Goal: Find specific page/section: Find specific page/section

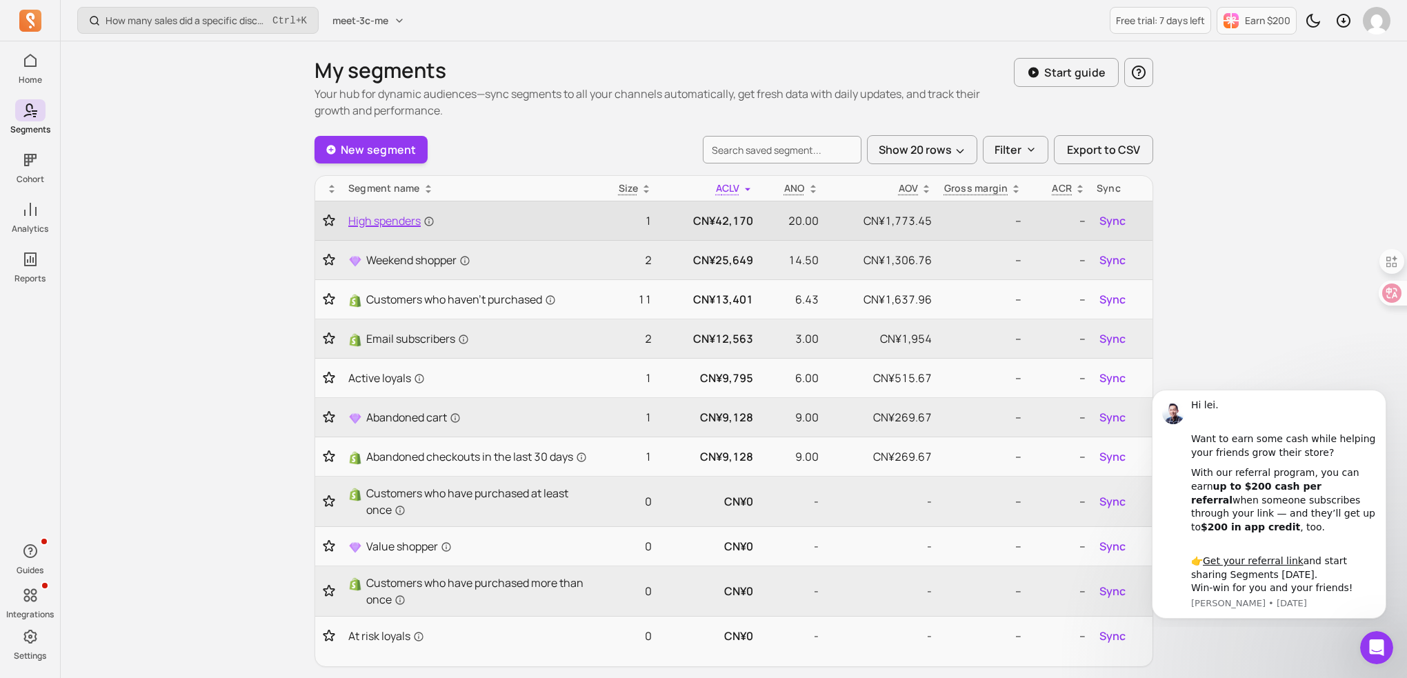
click at [379, 219] on span "High spenders" at bounding box center [391, 220] width 86 height 17
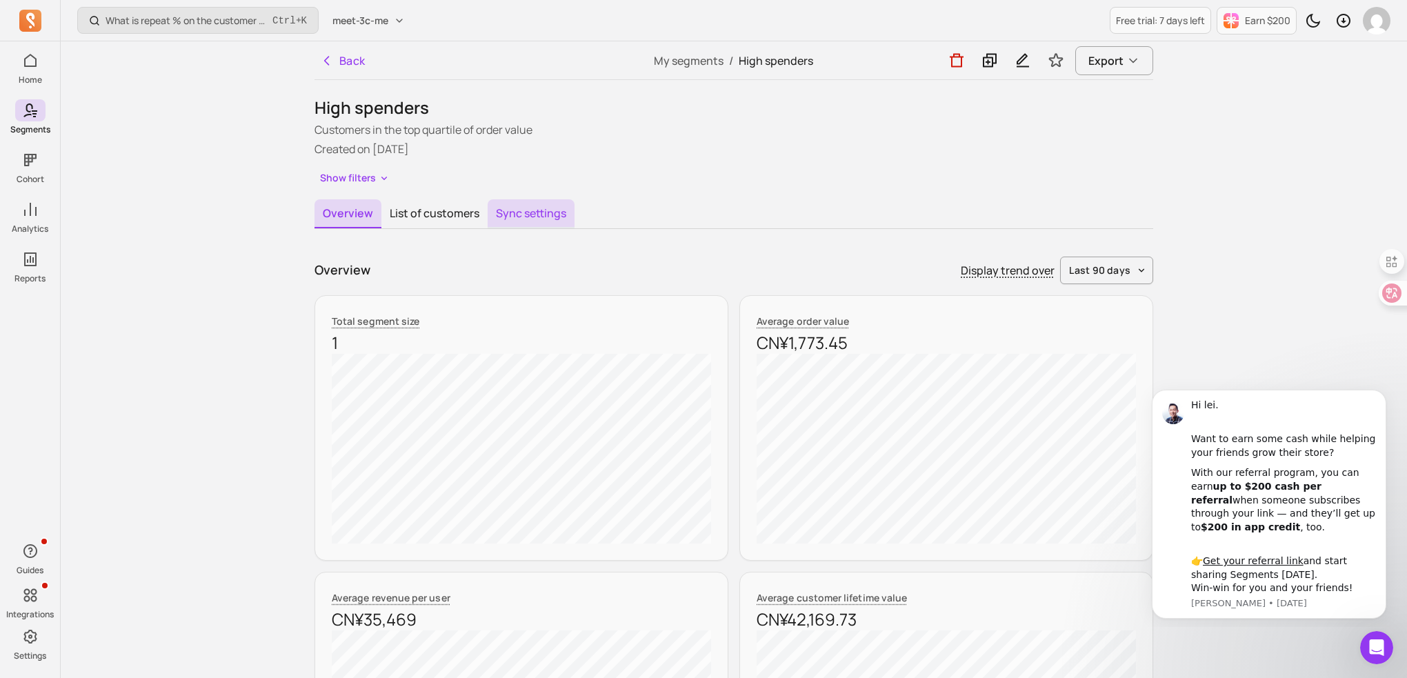
click at [506, 226] on button "Sync settings" at bounding box center [531, 213] width 87 height 29
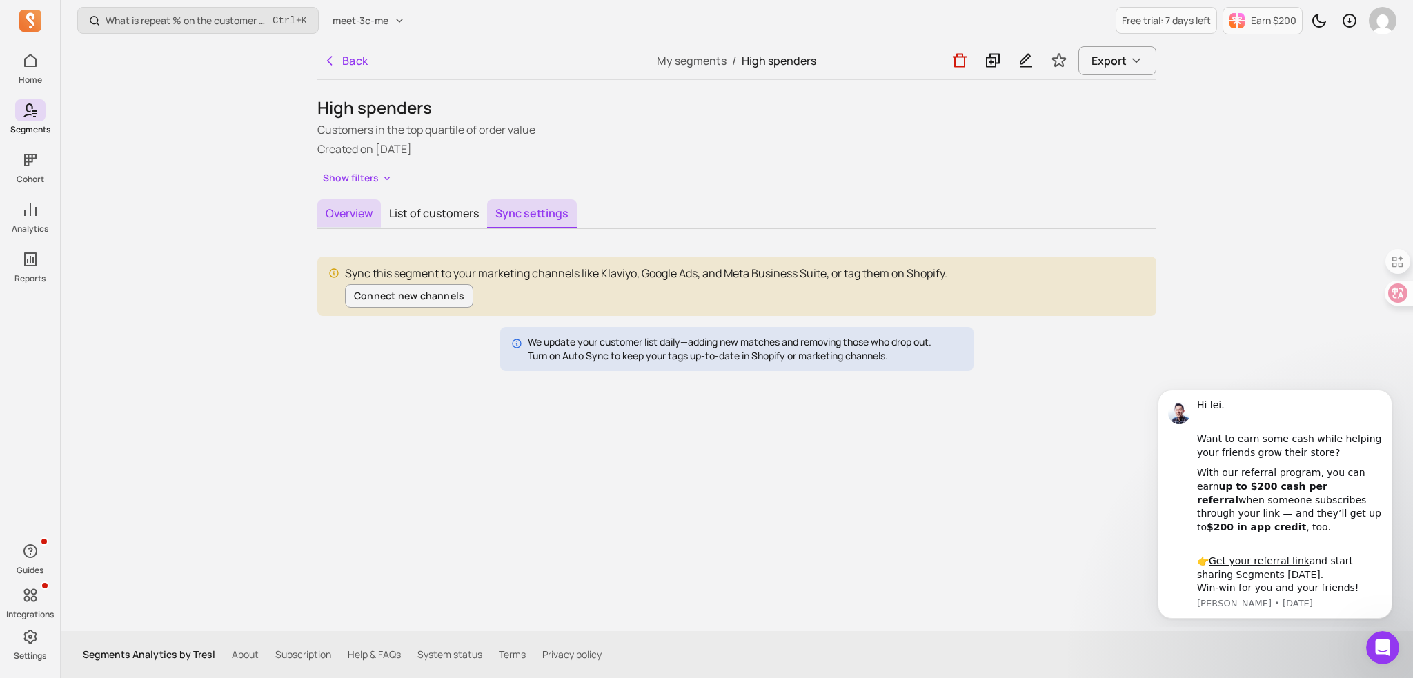
click at [343, 217] on button "Overview" at bounding box center [348, 213] width 63 height 29
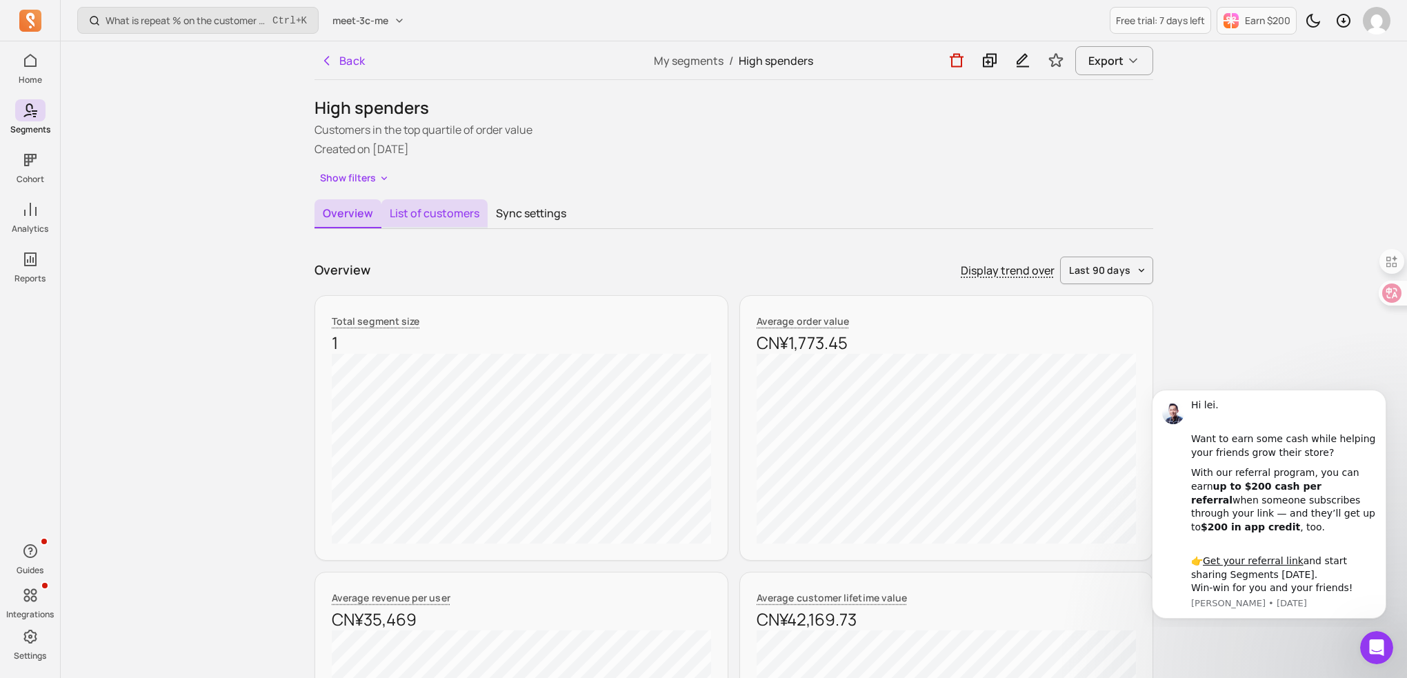
click at [422, 208] on button "List of customers" at bounding box center [434, 213] width 106 height 29
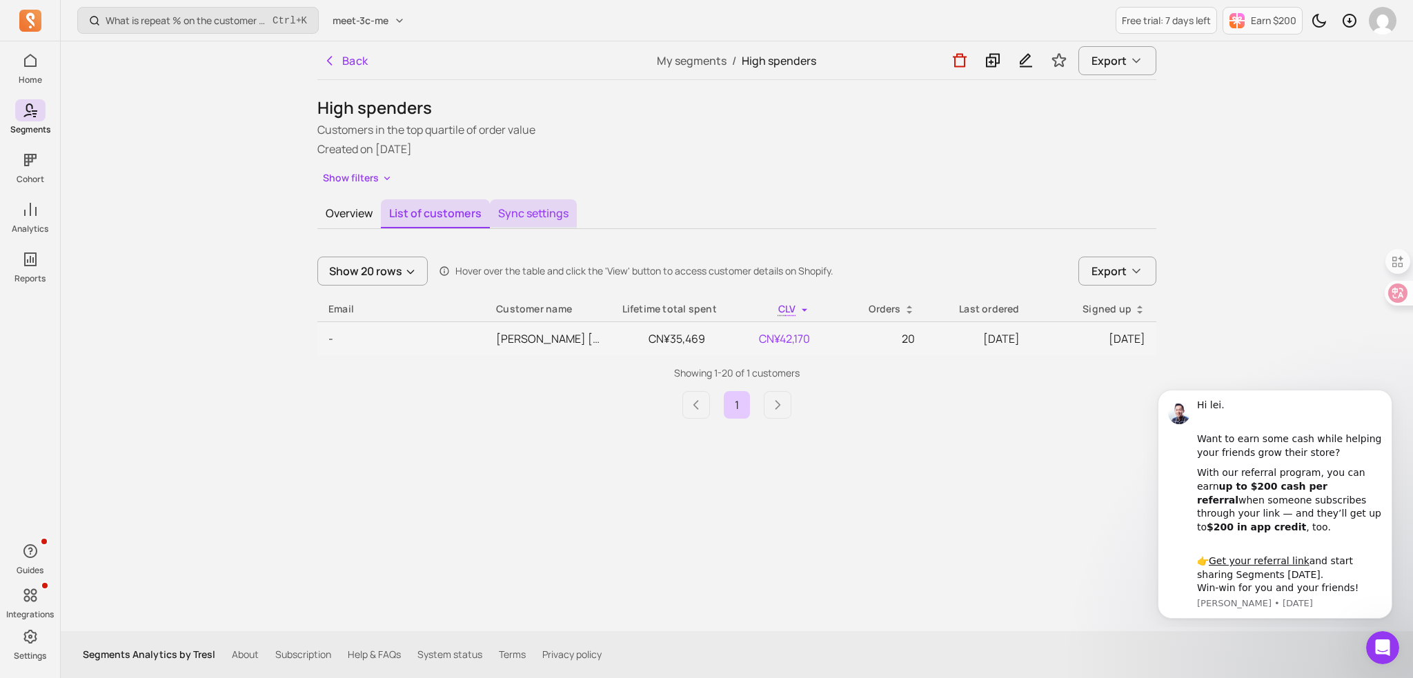
click at [521, 212] on button "Sync settings" at bounding box center [533, 213] width 87 height 29
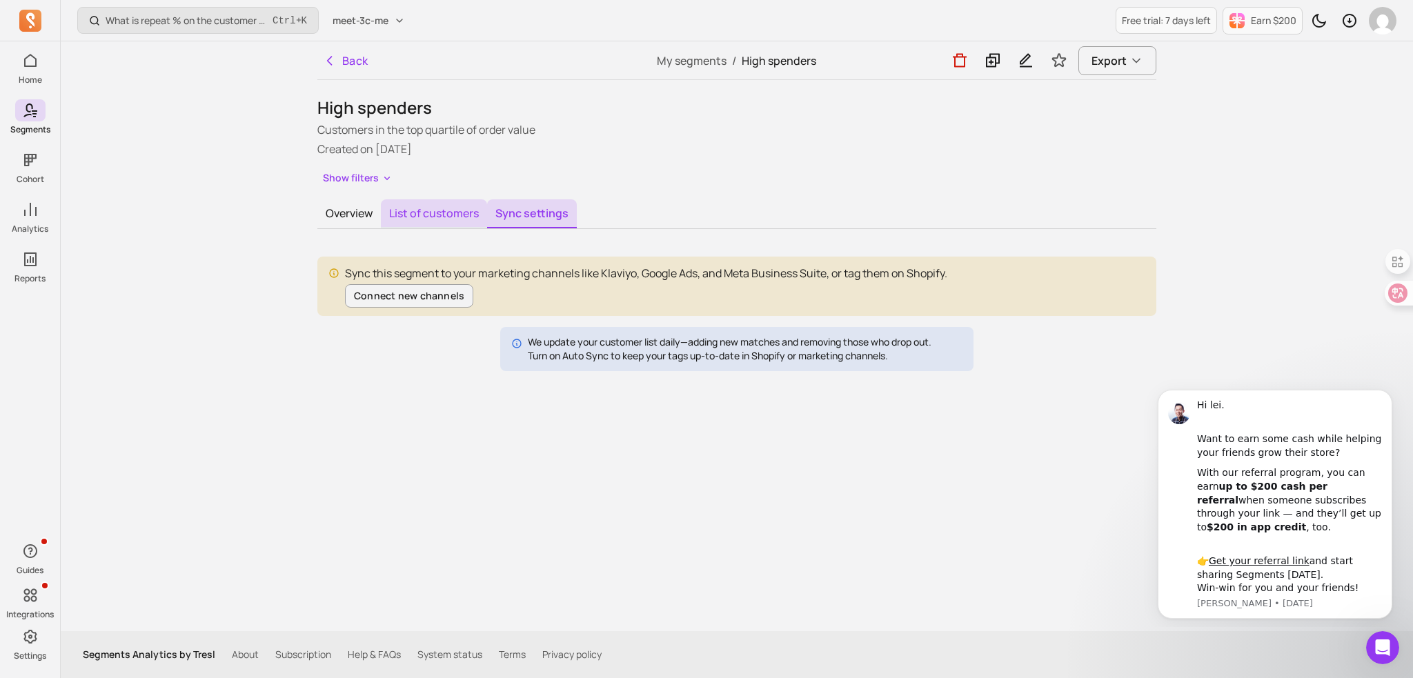
click at [450, 219] on button "List of customers" at bounding box center [434, 213] width 106 height 29
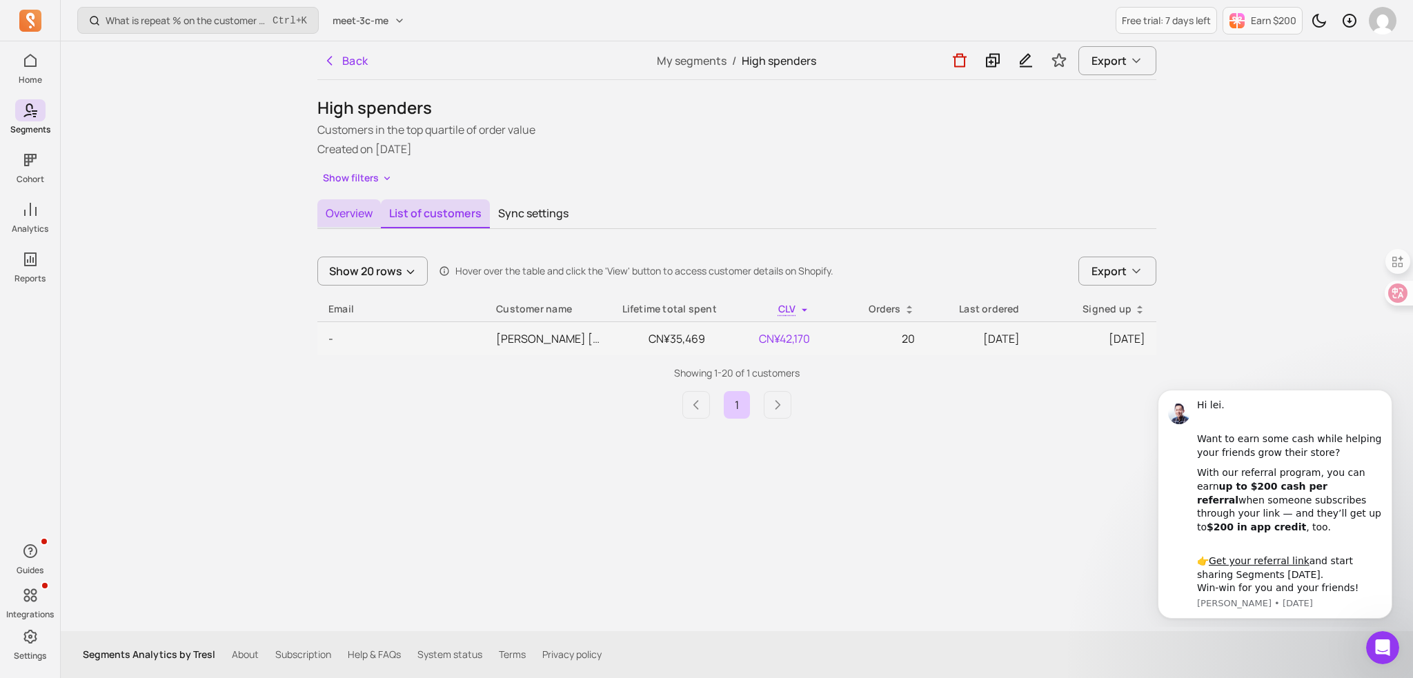
click at [348, 217] on button "Overview" at bounding box center [348, 213] width 63 height 29
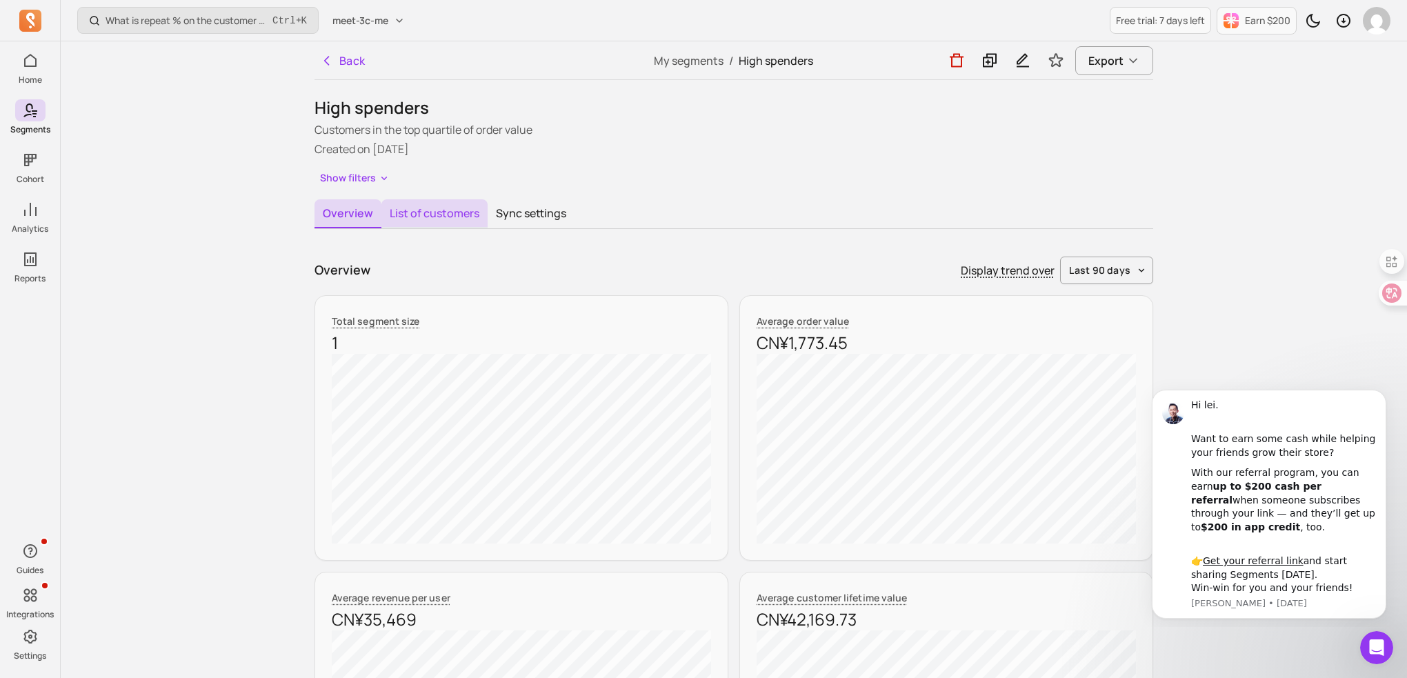
click at [428, 215] on button "List of customers" at bounding box center [434, 213] width 106 height 29
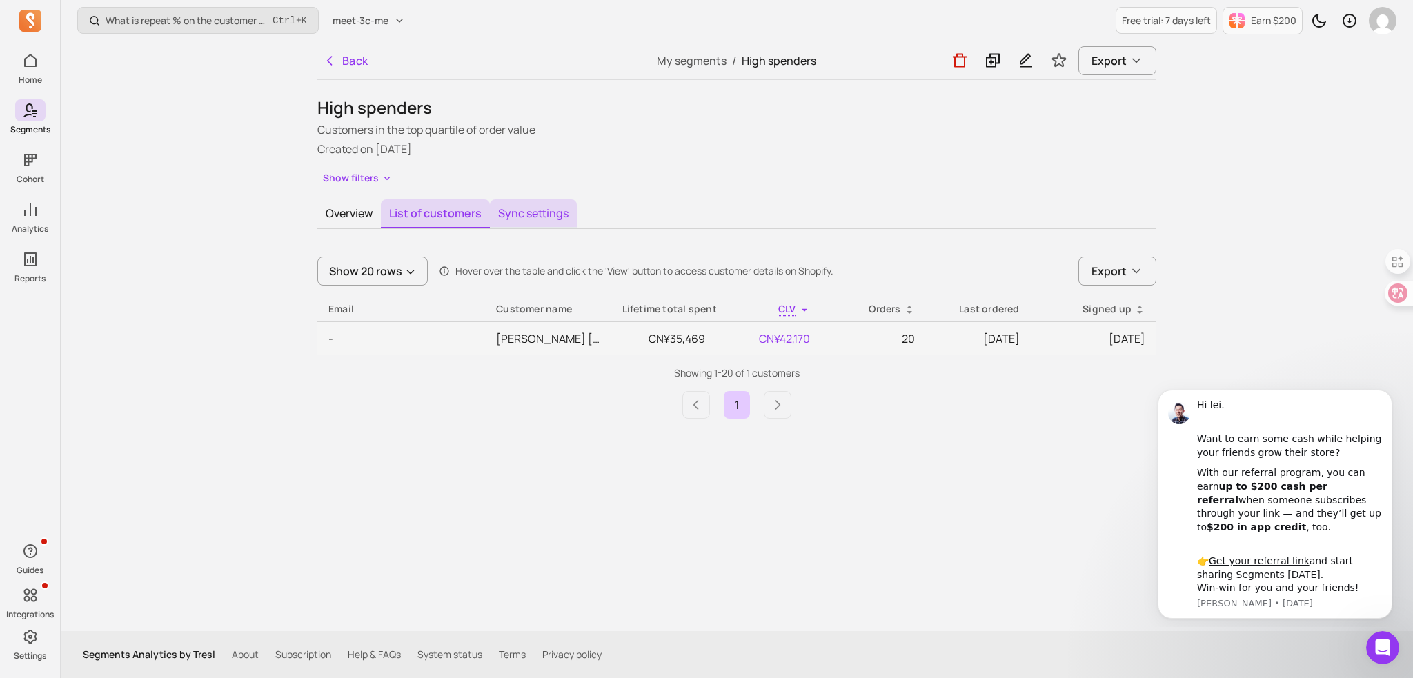
click at [523, 213] on button "Sync settings" at bounding box center [533, 213] width 87 height 29
